Goal: Find specific page/section: Find specific page/section

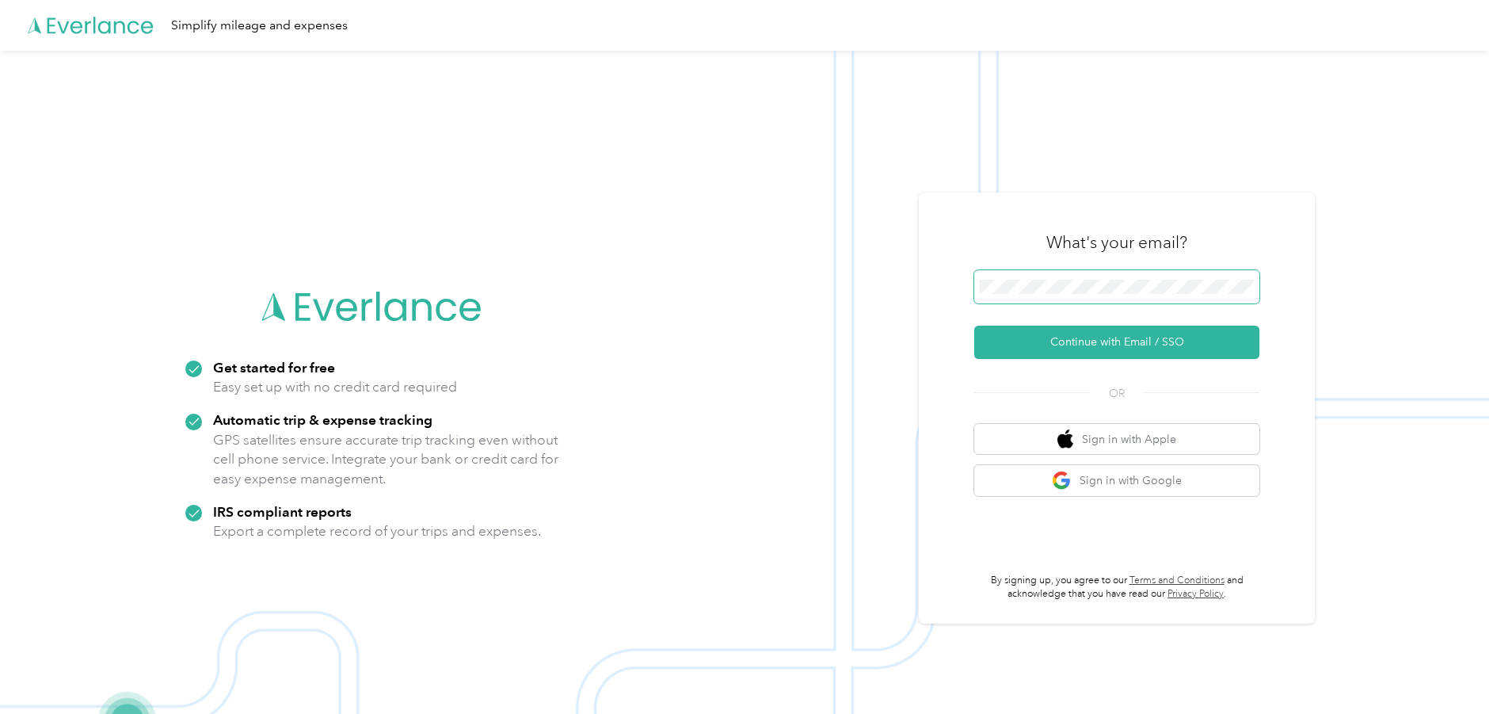
click at [947, 287] on div "What's your email? Continue with Email / SSO OR Sign in with Apple Sign in with…" at bounding box center [1117, 408] width 396 height 431
click at [974, 326] on button "Continue with Email / SSO" at bounding box center [1116, 342] width 285 height 33
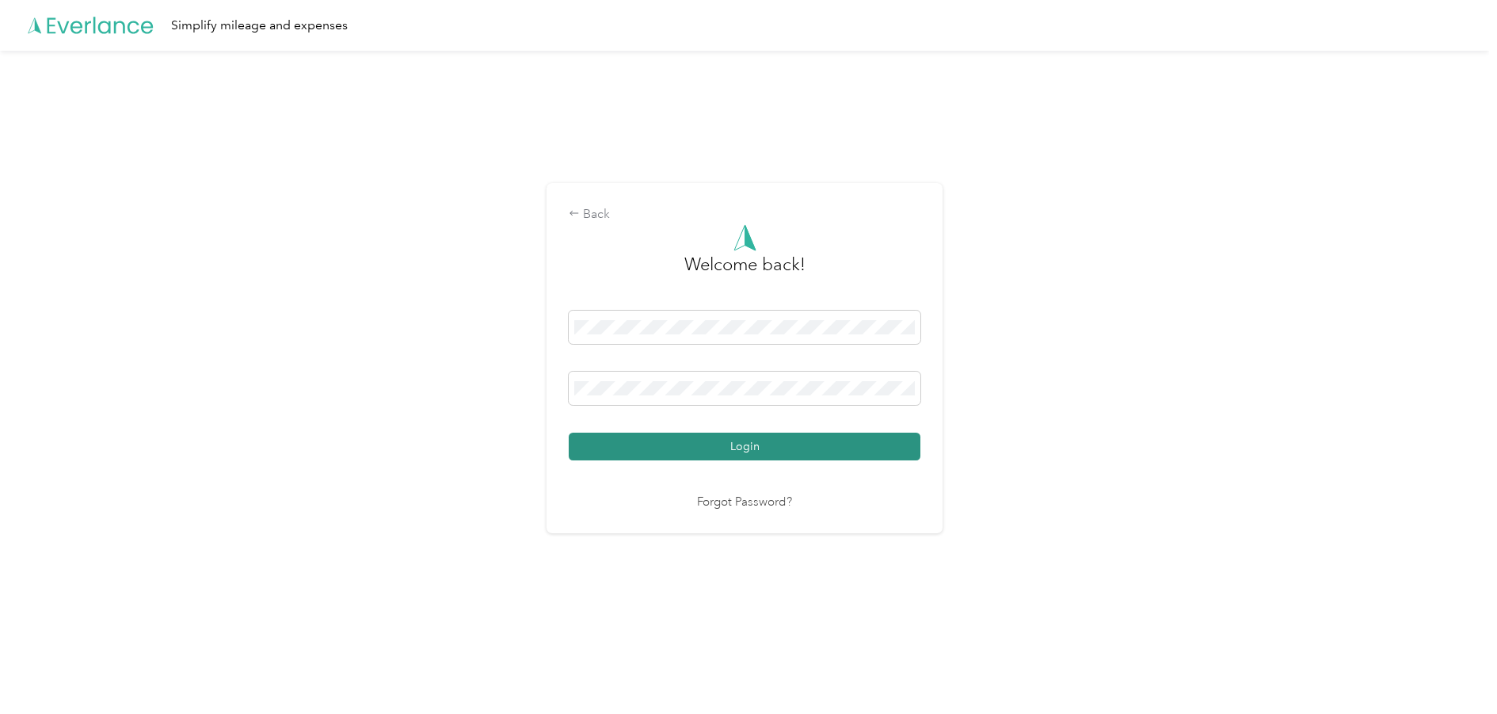
click at [698, 442] on button "Login" at bounding box center [745, 447] width 352 height 28
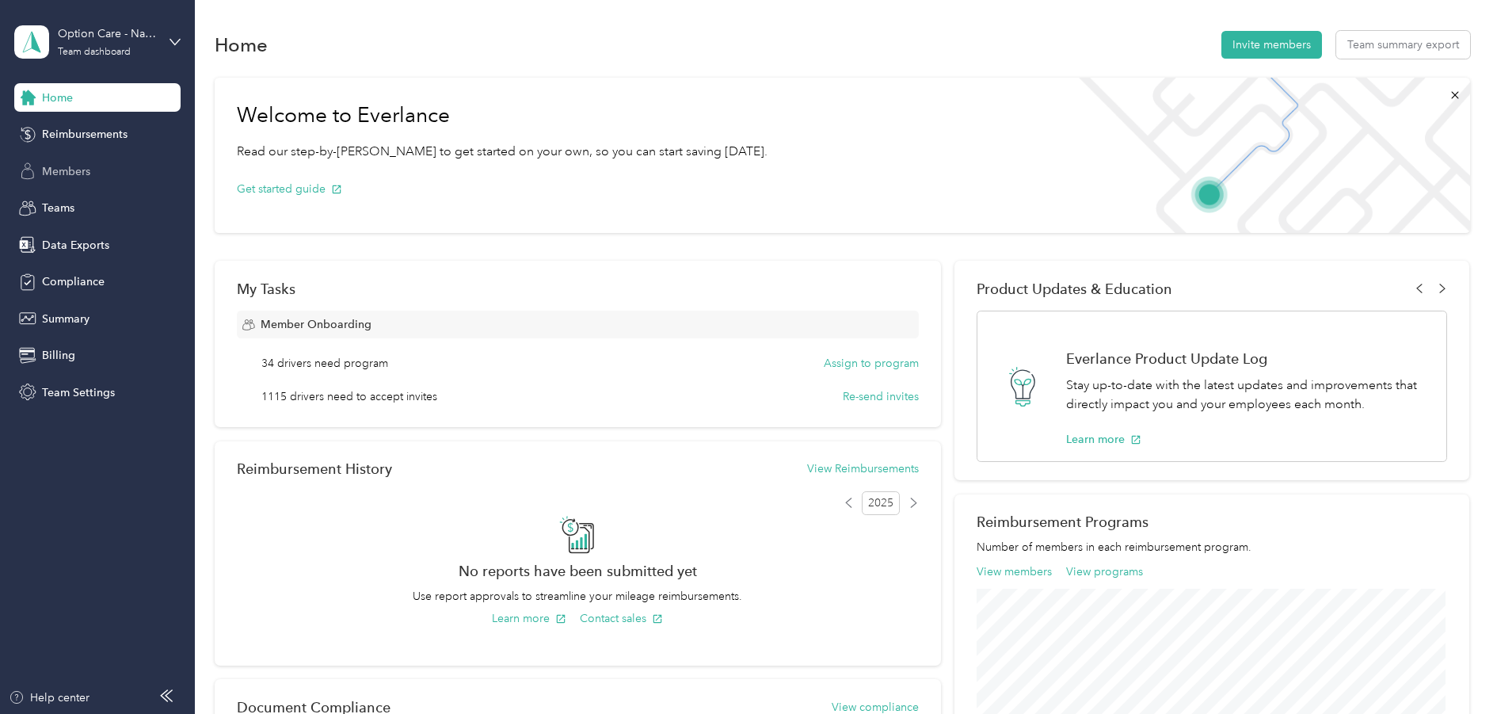
click at [83, 172] on span "Members" at bounding box center [66, 171] width 48 height 17
